Goal: Use online tool/utility: Utilize a website feature to perform a specific function

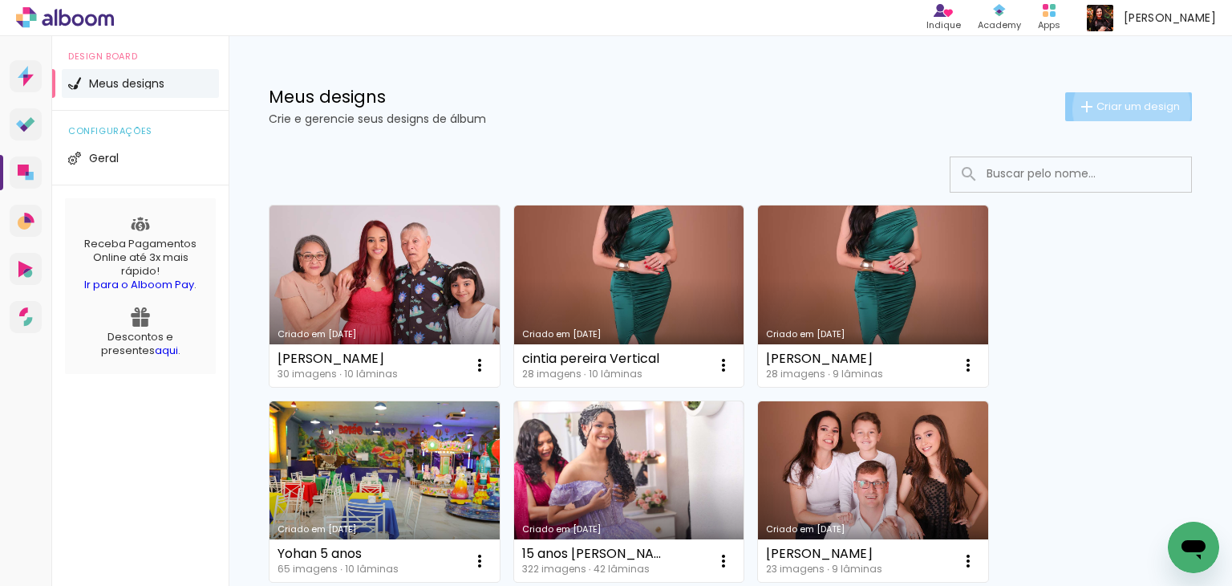
click at [1117, 109] on span "Criar um design" at bounding box center [1138, 106] width 83 height 10
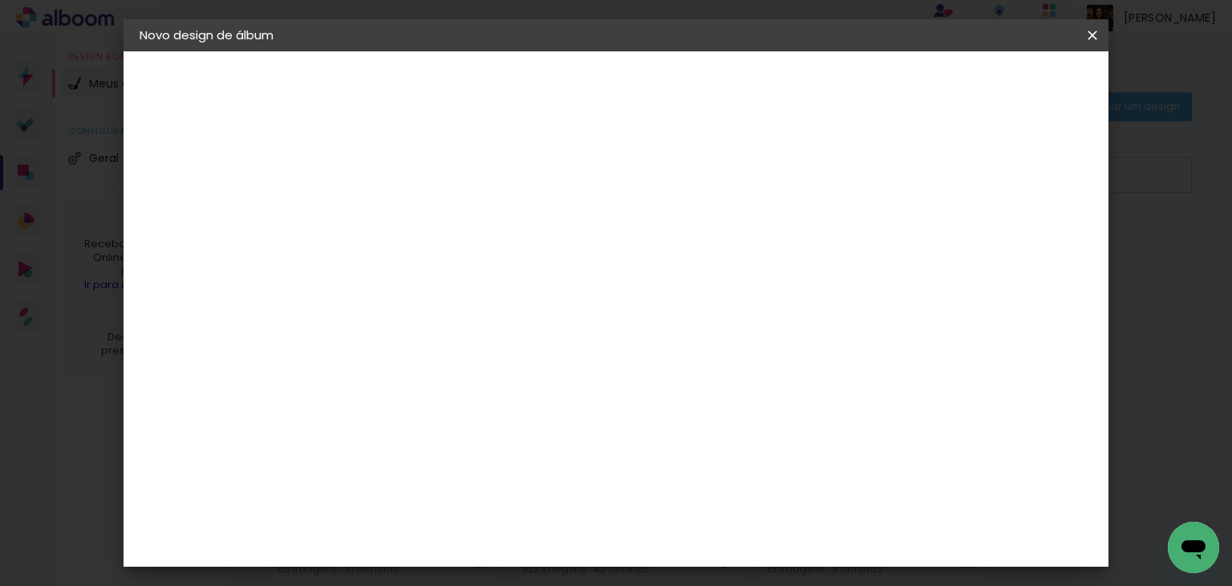
click at [402, 220] on input at bounding box center [402, 215] width 0 height 25
type input "[PERSON_NAME]"
click at [566, 87] on paper-button "Avançar" at bounding box center [527, 84] width 79 height 27
click at [489, 303] on paper-item "AlfaFotoBook" at bounding box center [442, 296] width 173 height 35
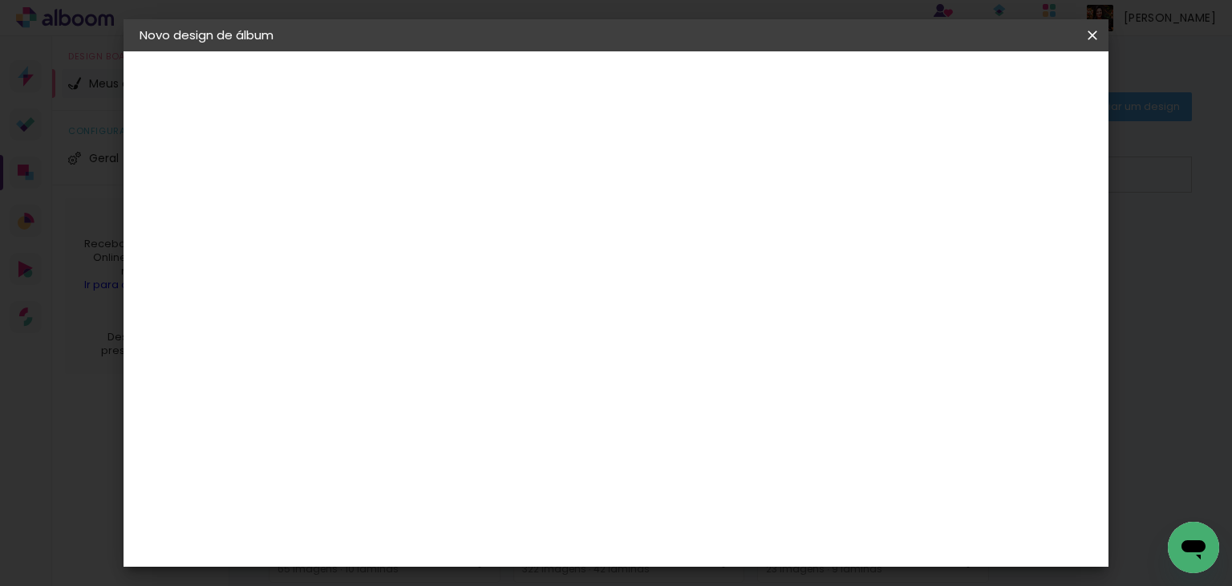
click at [0, 0] on slot "Avançar" at bounding box center [0, 0] width 0 height 0
click at [510, 463] on span "Panorama" at bounding box center [473, 484] width 75 height 43
click at [0, 0] on slot "Avançar" at bounding box center [0, 0] width 0 height 0
click at [902, 170] on div at bounding box center [894, 173] width 14 height 14
type paper-checkbox "on"
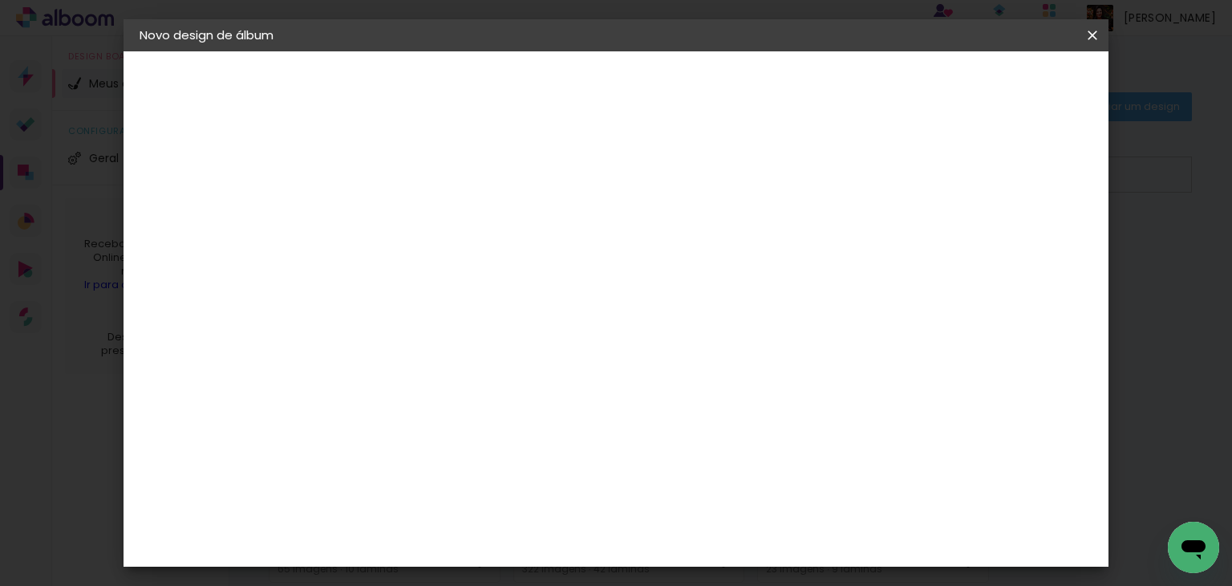
click at [993, 81] on span "Iniciar design" at bounding box center [956, 84] width 73 height 11
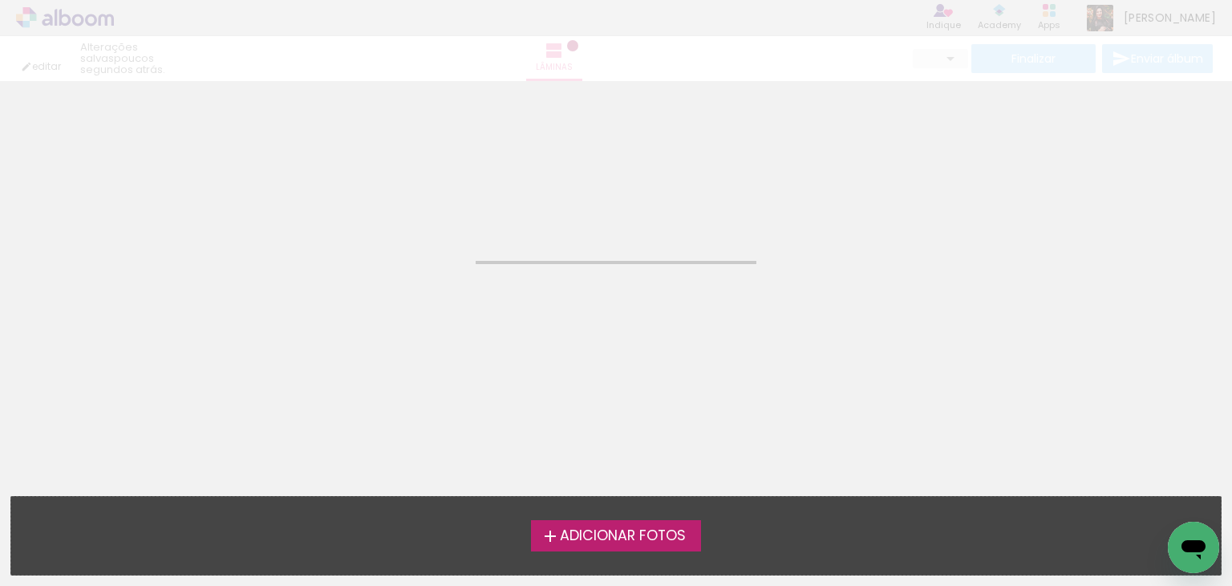
click at [652, 524] on label "Adicionar Fotos" at bounding box center [616, 535] width 171 height 30
click at [0, 0] on input "file" at bounding box center [0, 0] width 0 height 0
